Goal: Task Accomplishment & Management: Complete application form

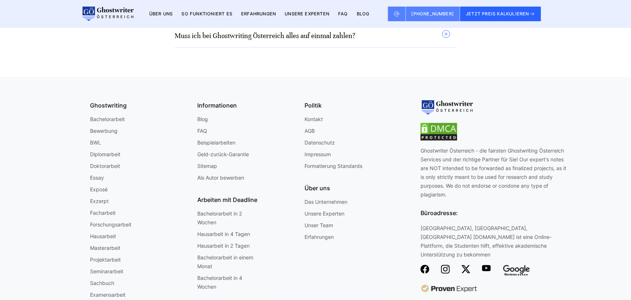
scroll to position [6489, 0]
click at [221, 173] on link "Als Autor bewerben" at bounding box center [220, 177] width 47 height 9
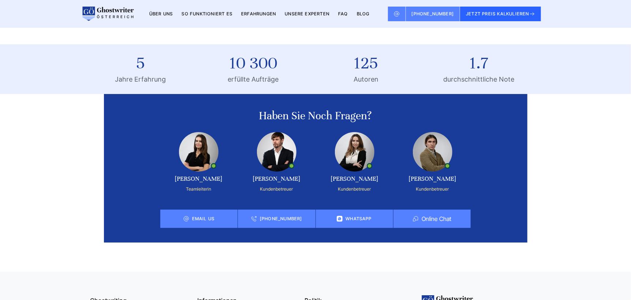
scroll to position [180, 0]
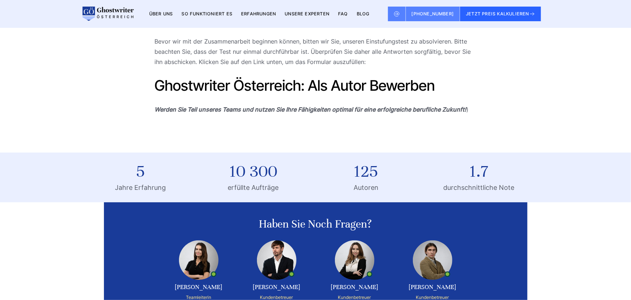
click at [349, 85] on link "Ghostwriter Österreich: Als Autor Bewerben" at bounding box center [294, 85] width 280 height 18
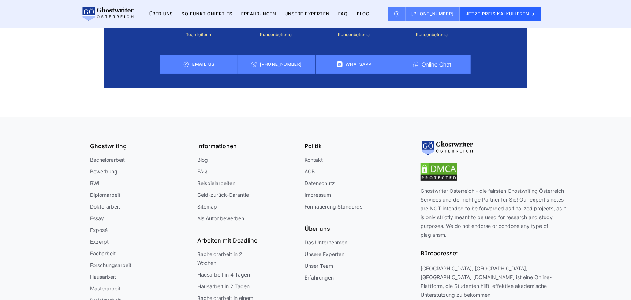
scroll to position [583, 0]
